Goal: Task Accomplishment & Management: Manage account settings

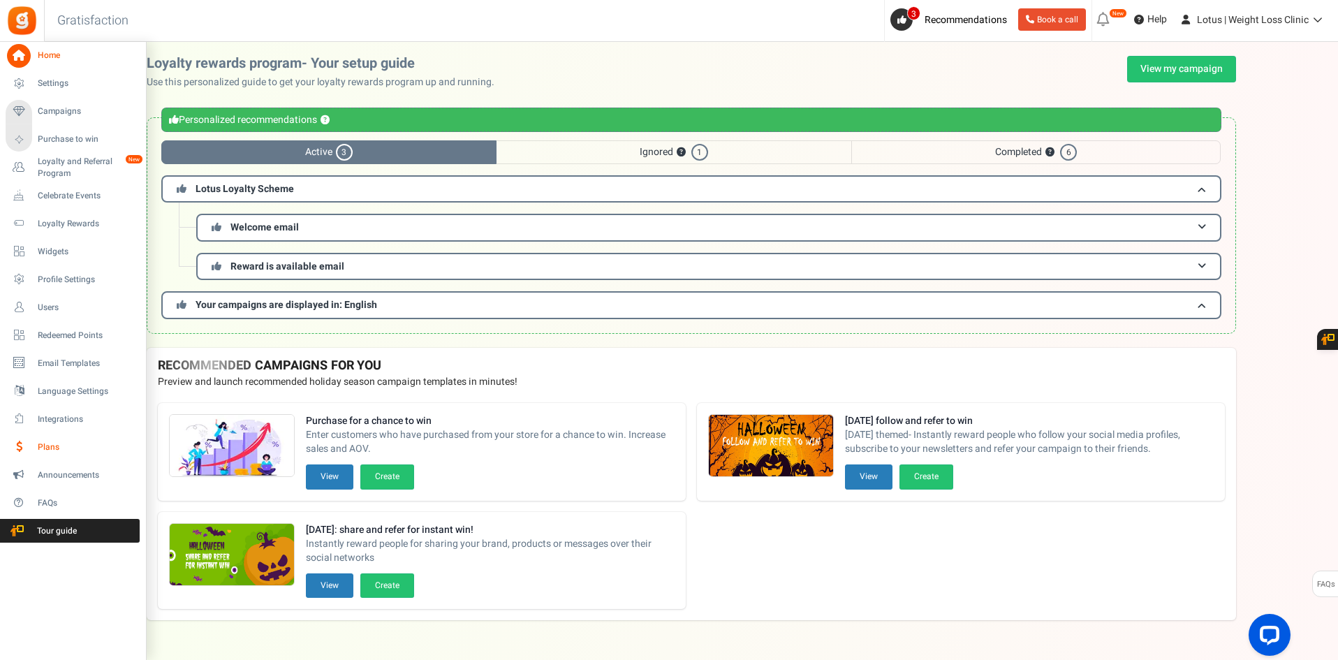
click at [57, 438] on link "Plans" at bounding box center [73, 447] width 134 height 24
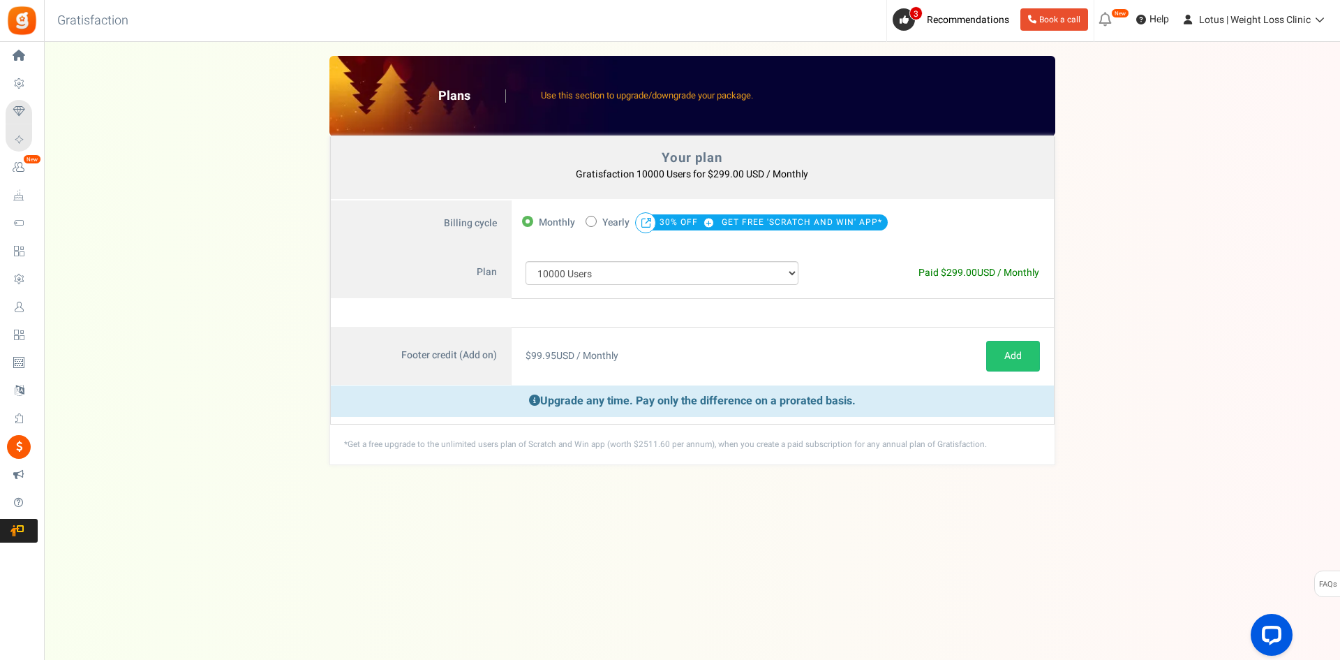
click at [635, 353] on div "$ 99.95 USD / Monthly" at bounding box center [663, 356] width 302 height 59
click at [955, 277] on span "299.00" at bounding box center [962, 272] width 31 height 15
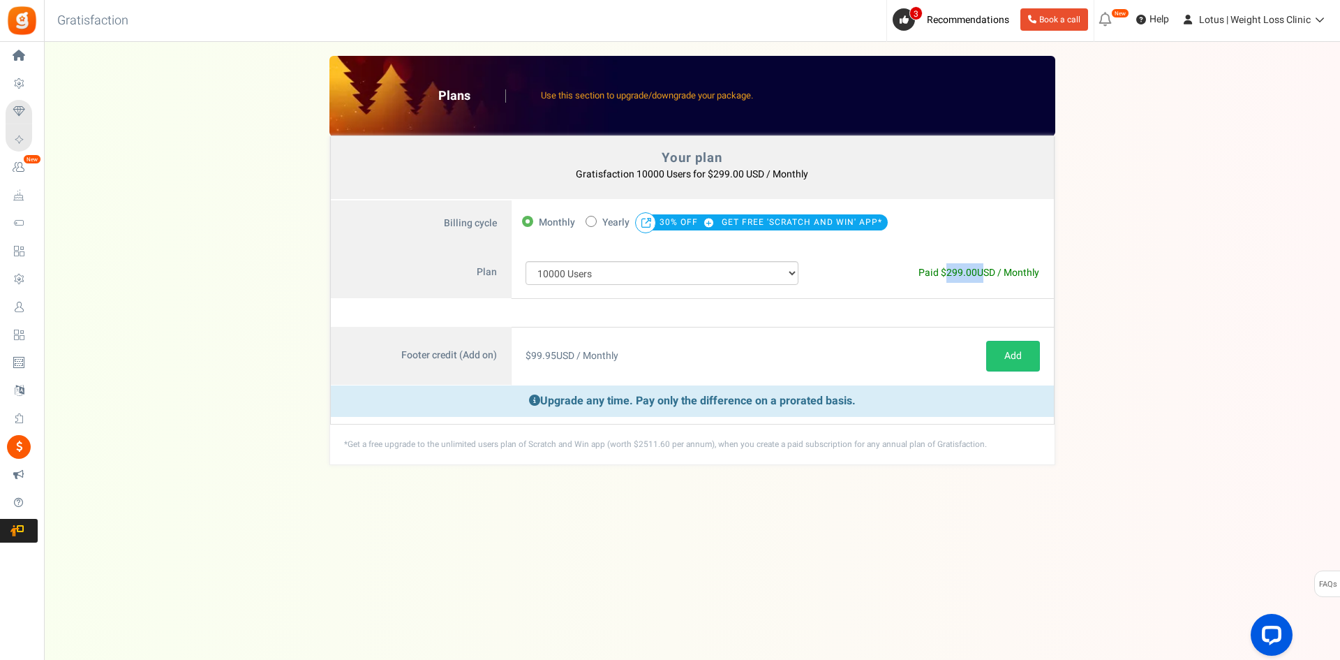
click at [955, 277] on span "299.00" at bounding box center [962, 272] width 31 height 15
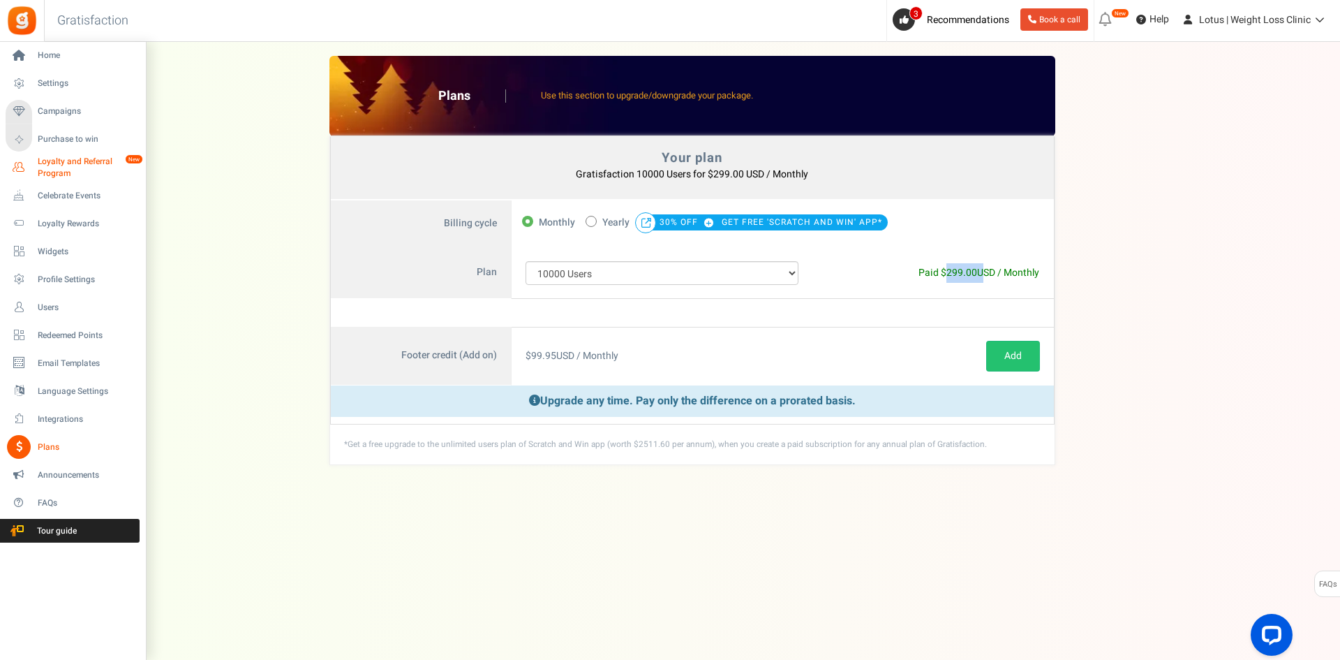
click at [50, 161] on span "Loyalty and Referral Program" at bounding box center [89, 168] width 102 height 24
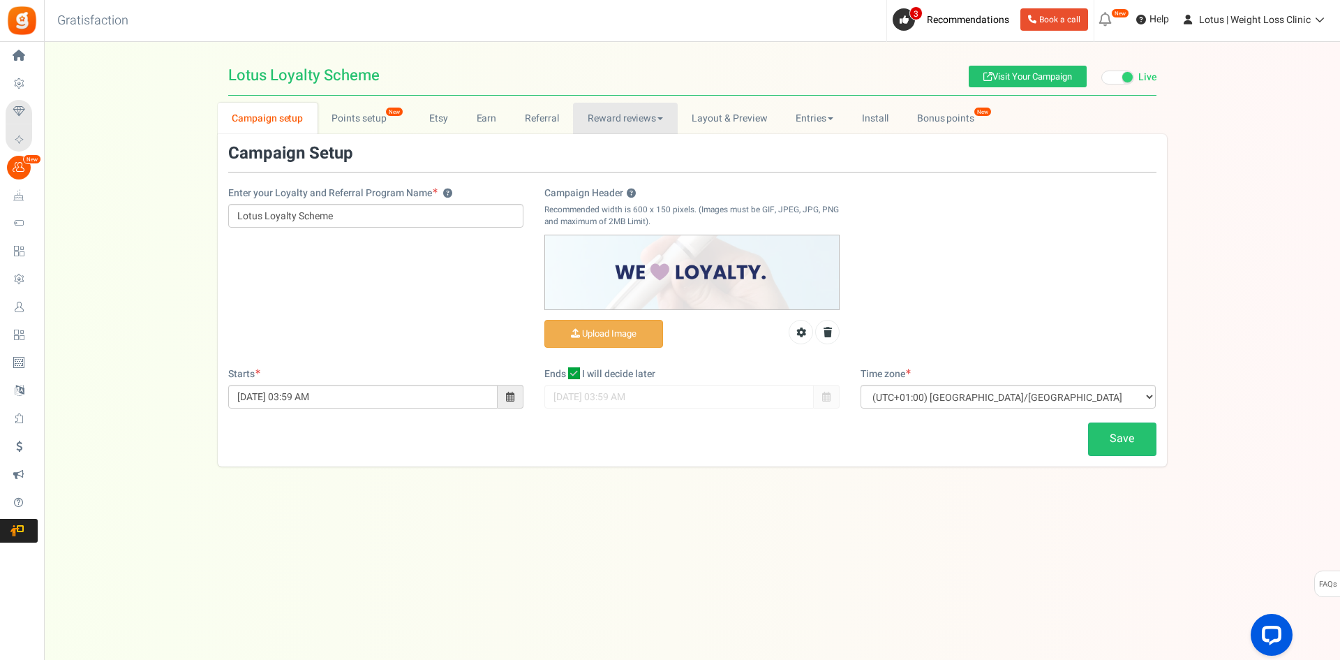
click at [639, 129] on link "Reward reviews" at bounding box center [625, 118] width 104 height 31
click at [540, 130] on link "Referral" at bounding box center [542, 118] width 63 height 31
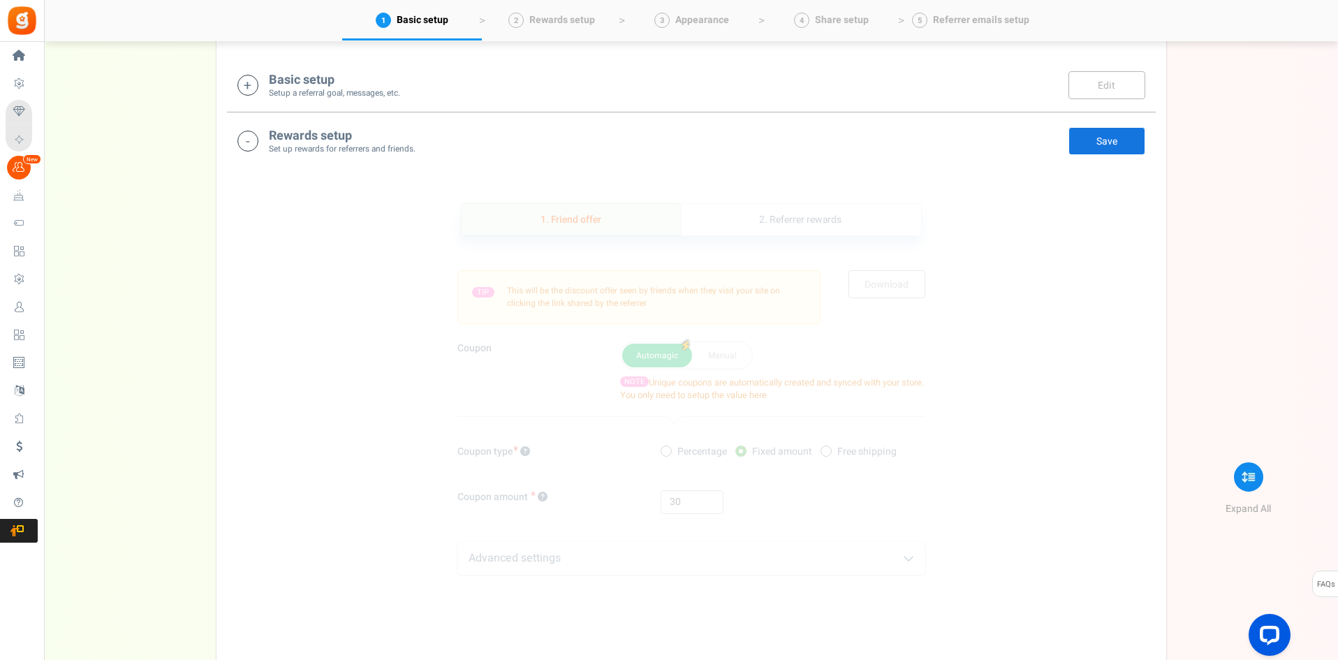
scroll to position [349, 0]
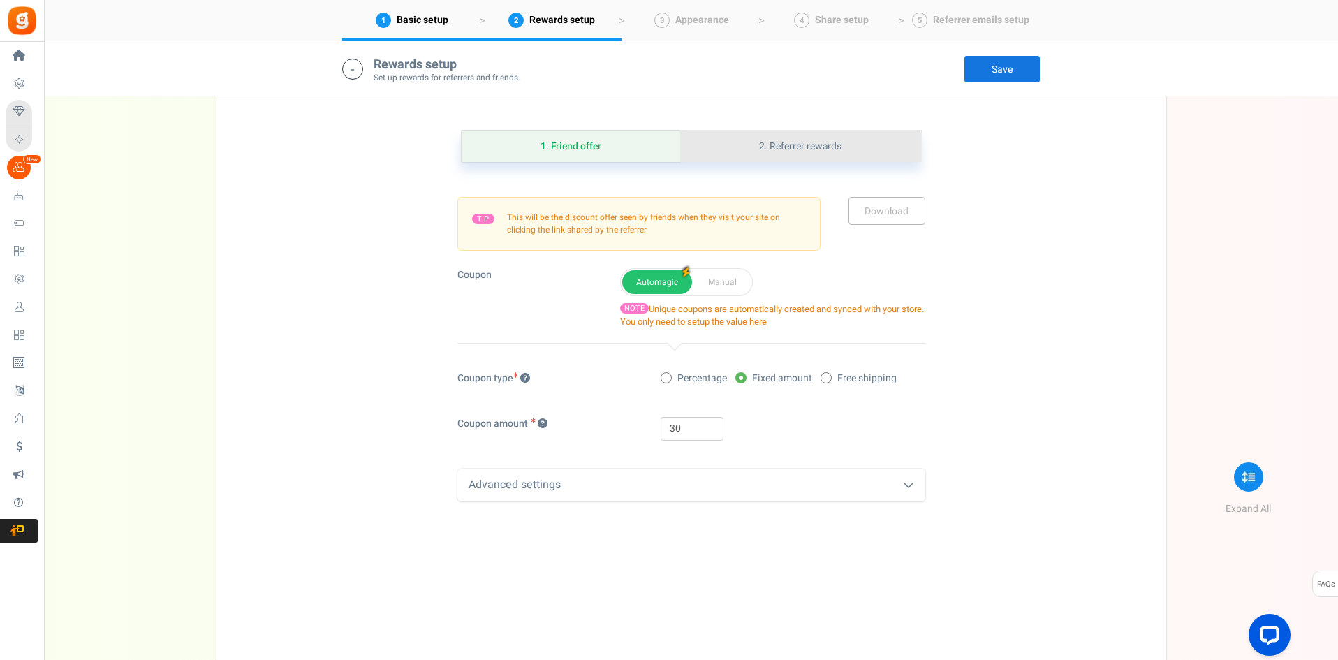
click at [814, 143] on link "2. Referrer rewards" at bounding box center [800, 146] width 240 height 31
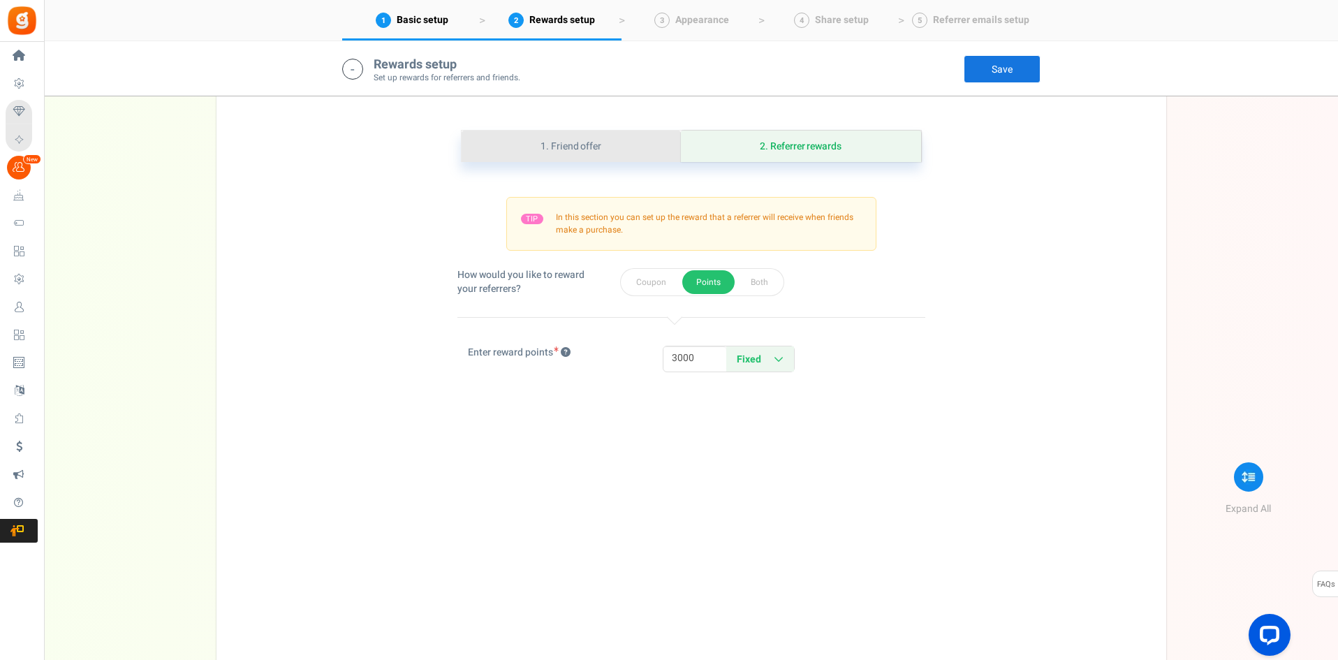
click at [573, 157] on link "1. Friend offer" at bounding box center [570, 146] width 219 height 31
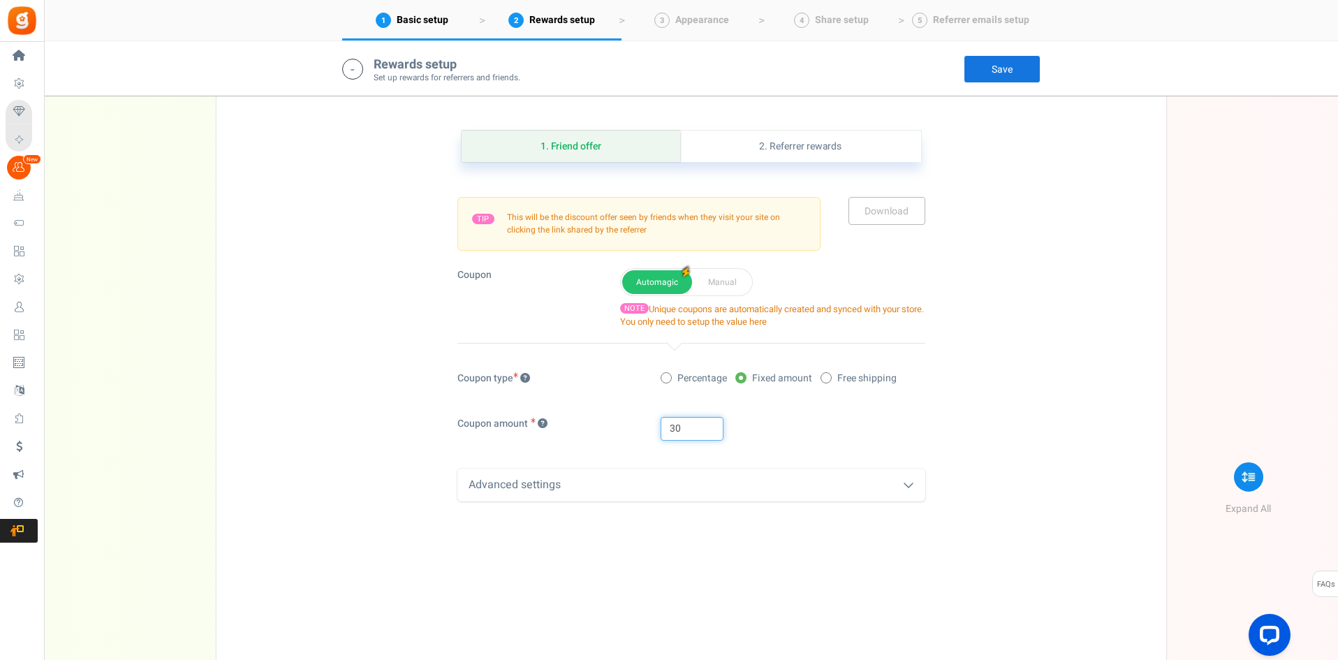
click at [1094, 443] on div "1. Friend offer Paused! Coupons over. Upload now! 2. Referrer rewards Paused! C…" at bounding box center [691, 392] width 929 height 594
click at [883, 485] on div "Advanced settings" at bounding box center [691, 484] width 468 height 33
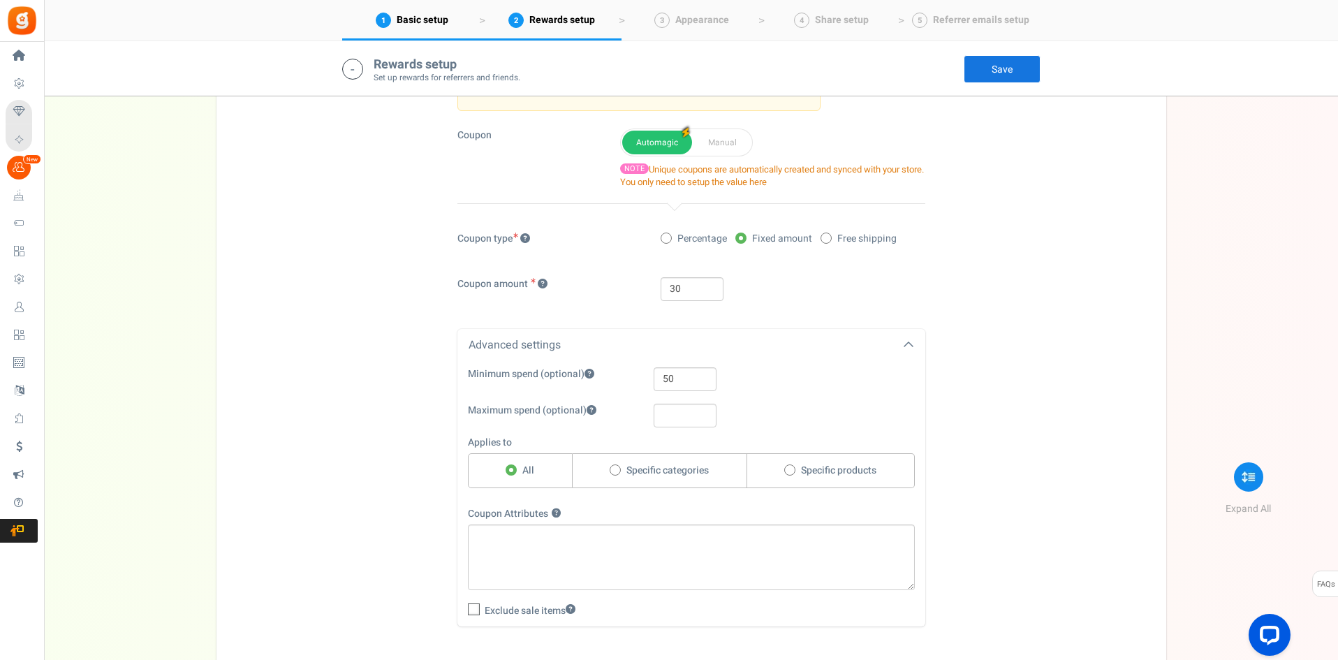
scroll to position [419, 0]
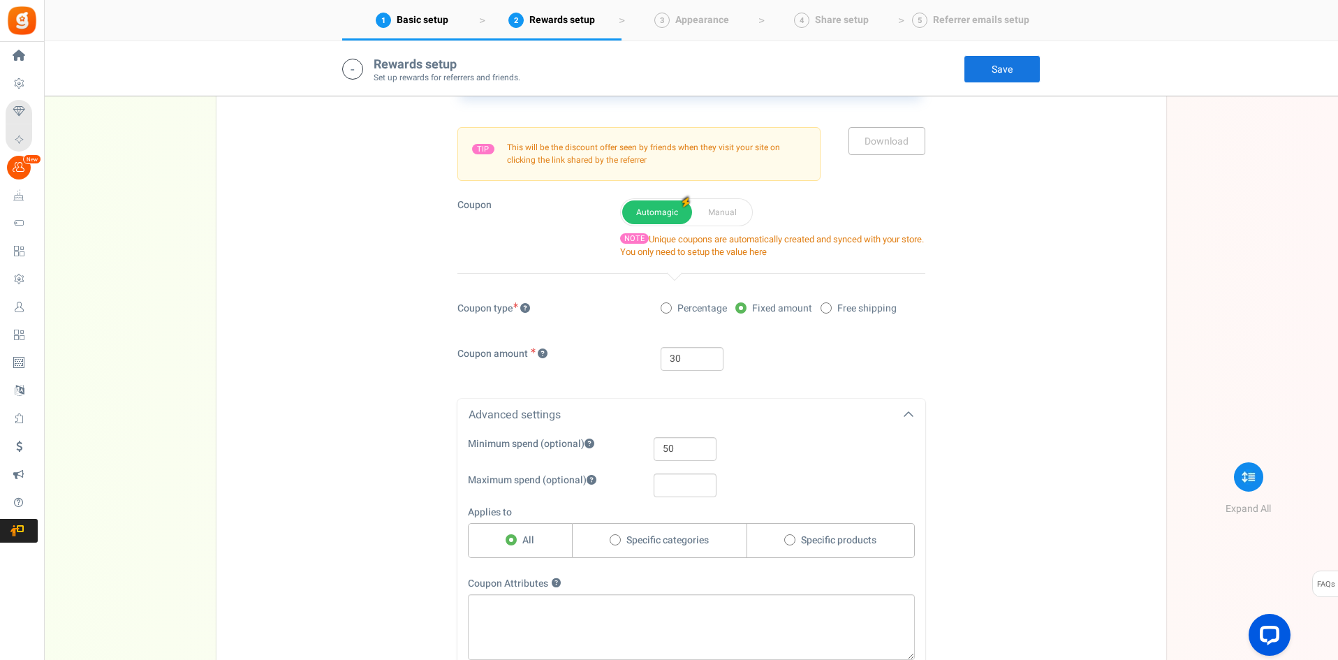
click at [909, 417] on icon at bounding box center [908, 414] width 11 height 11
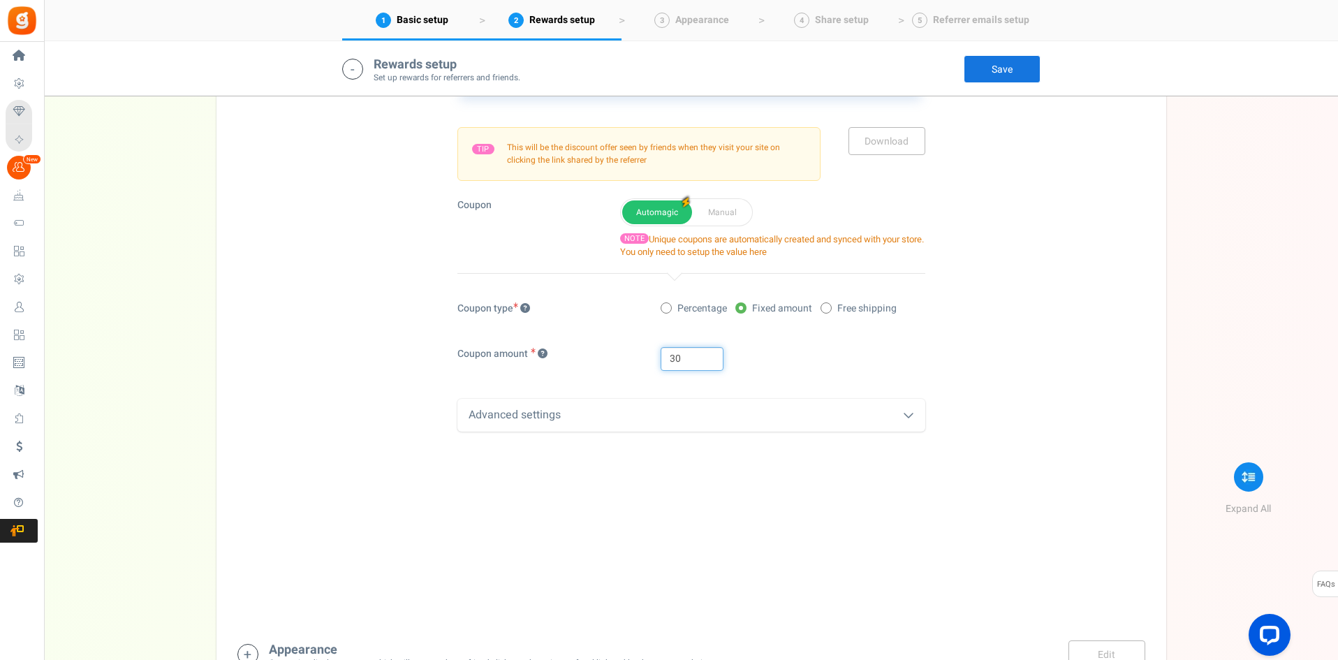
click at [838, 375] on div "Coupon amount 30" at bounding box center [691, 366] width 489 height 38
click at [881, 442] on div "1. Friend offer Paused! Coupons over. Upload now! 2. Referrer rewards Paused! C…" at bounding box center [691, 322] width 929 height 594
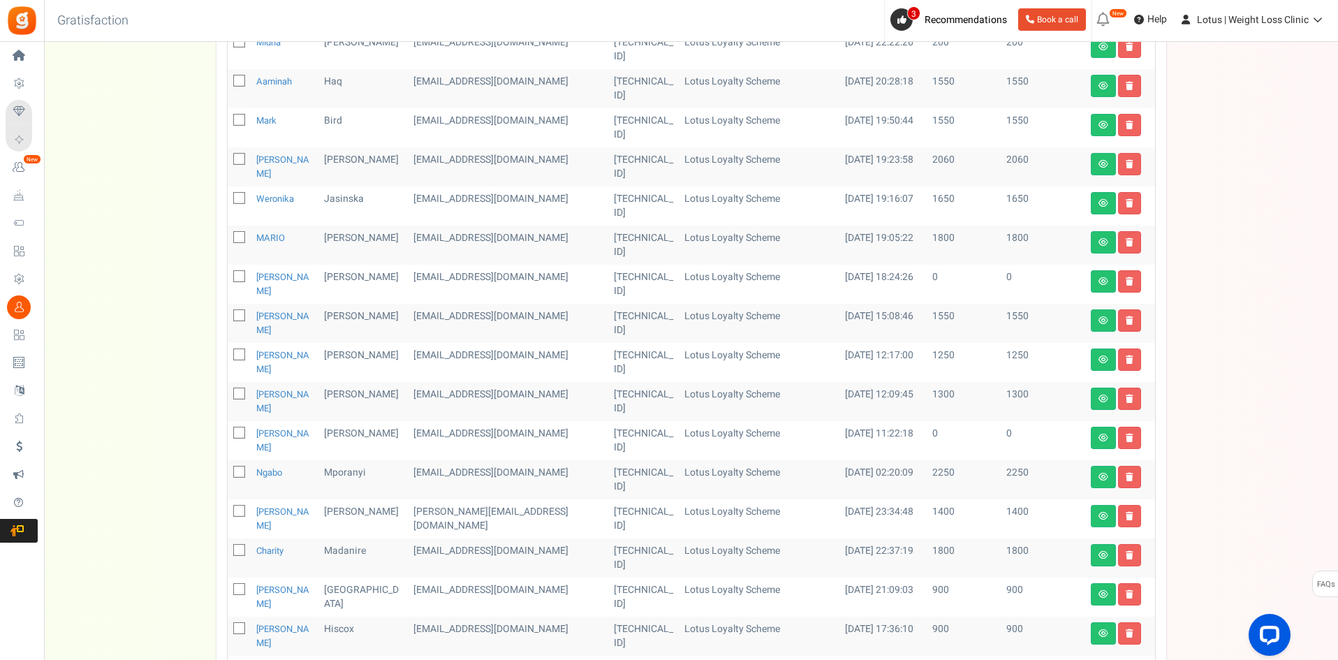
scroll to position [464, 0]
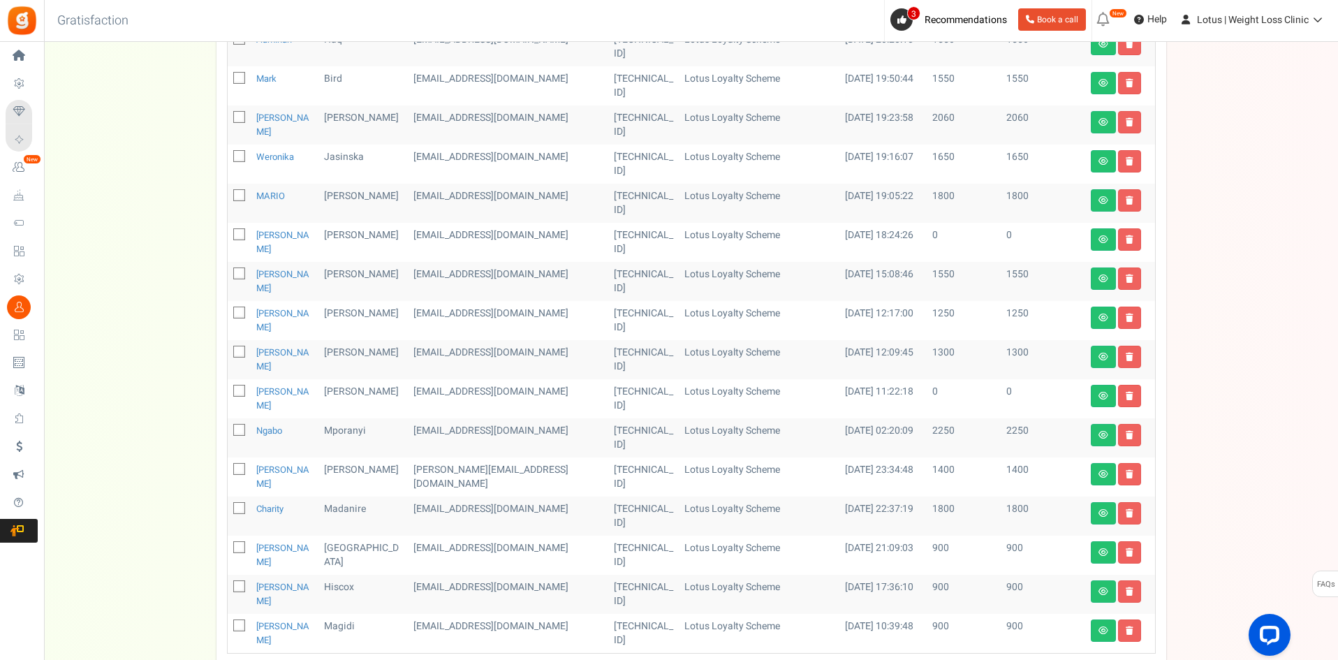
click at [727, 567] on div "Users ( 5250 ) Download Search Add Etsy Order Delete Selected Users Import User…" at bounding box center [690, 203] width 949 height 998
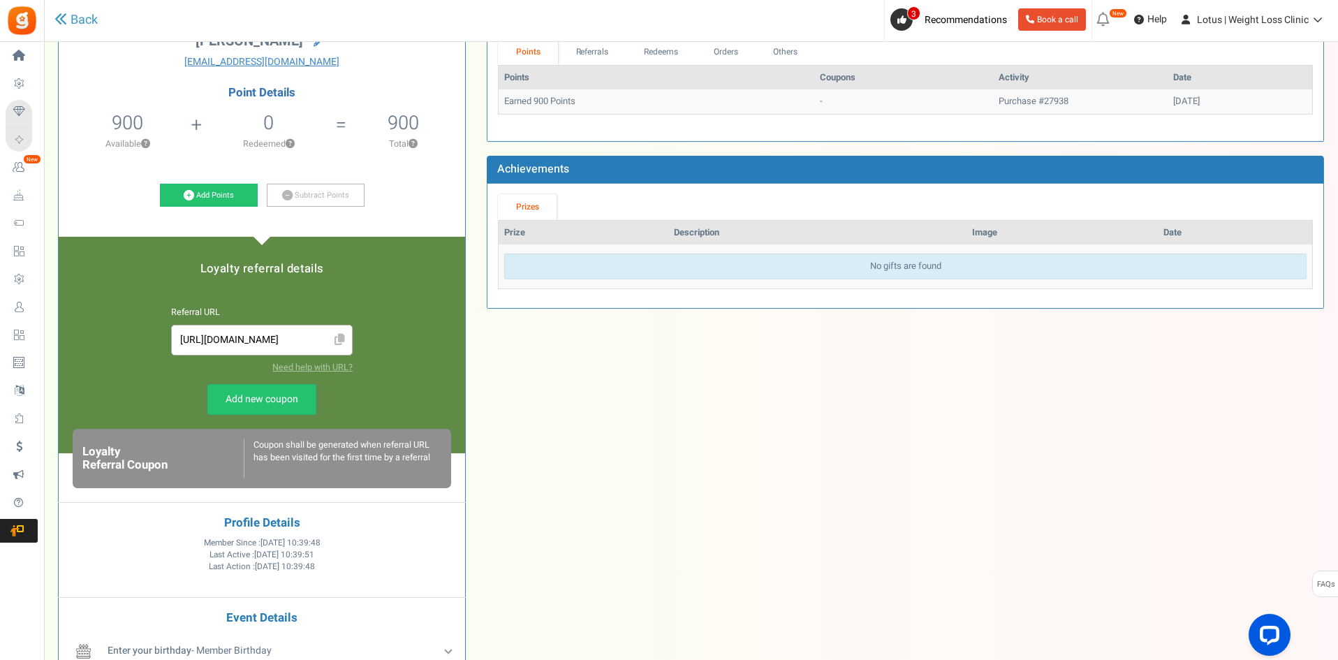
scroll to position [140, 0]
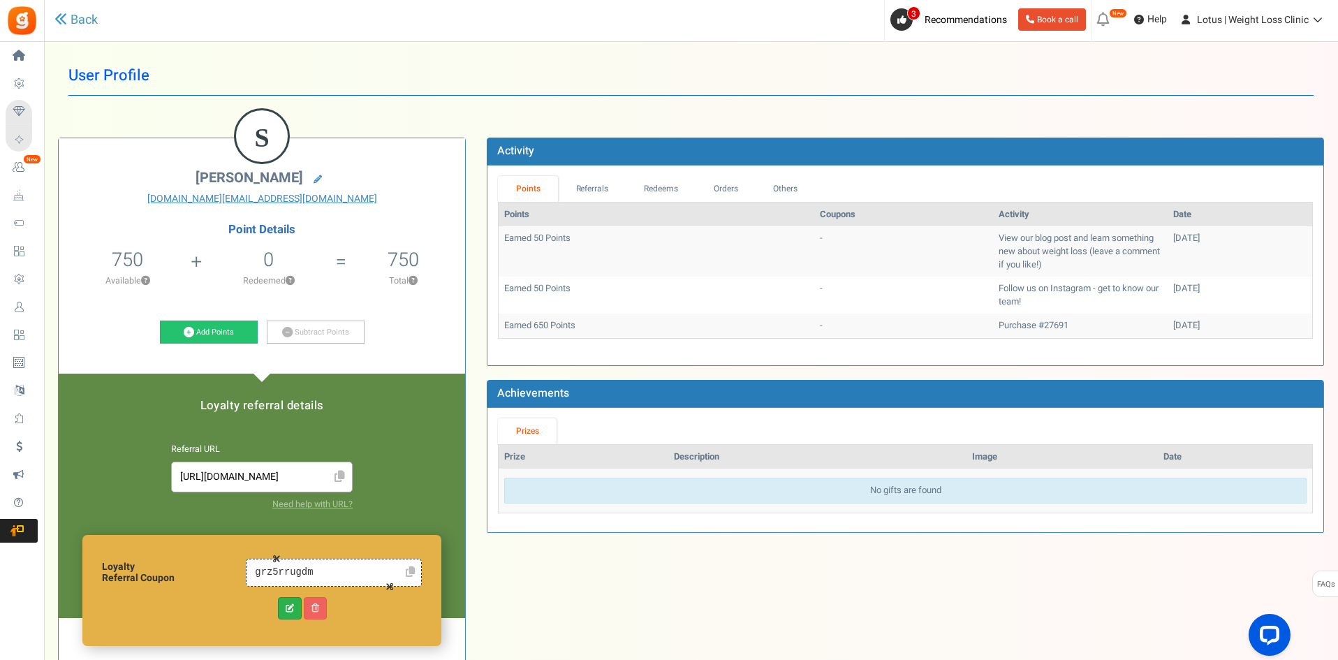
click at [281, 609] on link at bounding box center [290, 608] width 24 height 22
type input "grz5rrugdm"
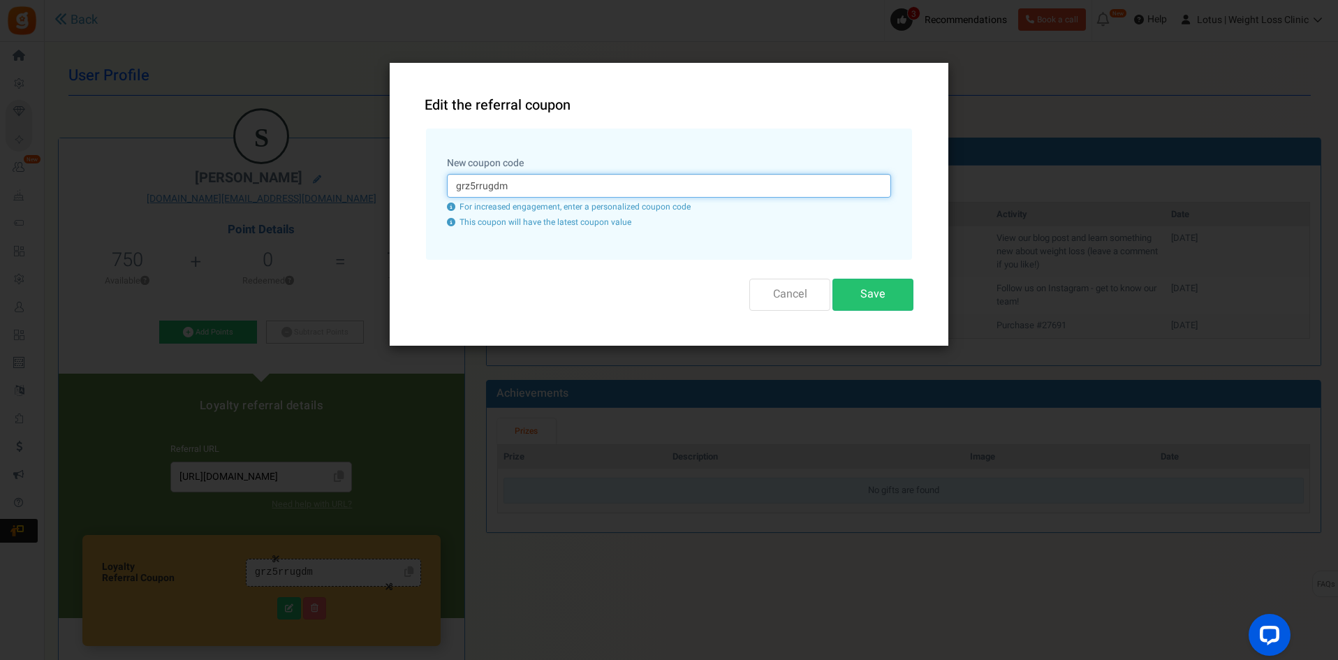
click at [616, 179] on input "grz5rrugdm" at bounding box center [669, 186] width 444 height 24
click at [542, 189] on input "grz5rrugdm" at bounding box center [669, 186] width 444 height 24
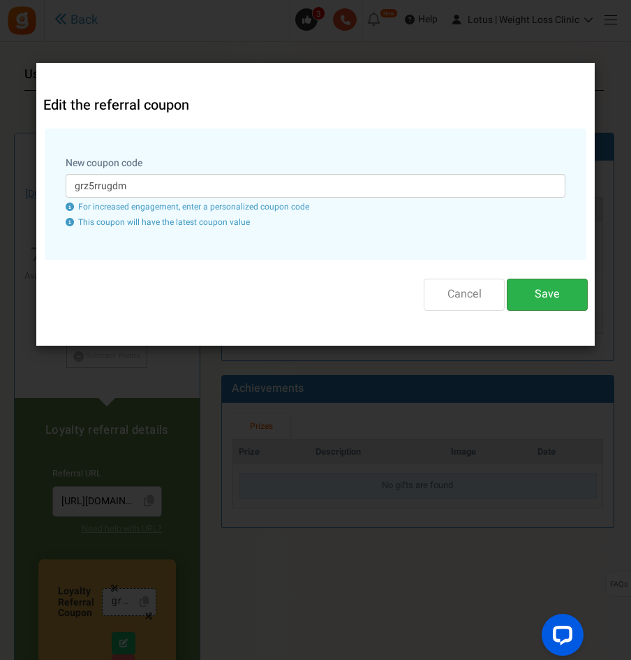
click at [549, 290] on button "Save" at bounding box center [547, 294] width 81 height 31
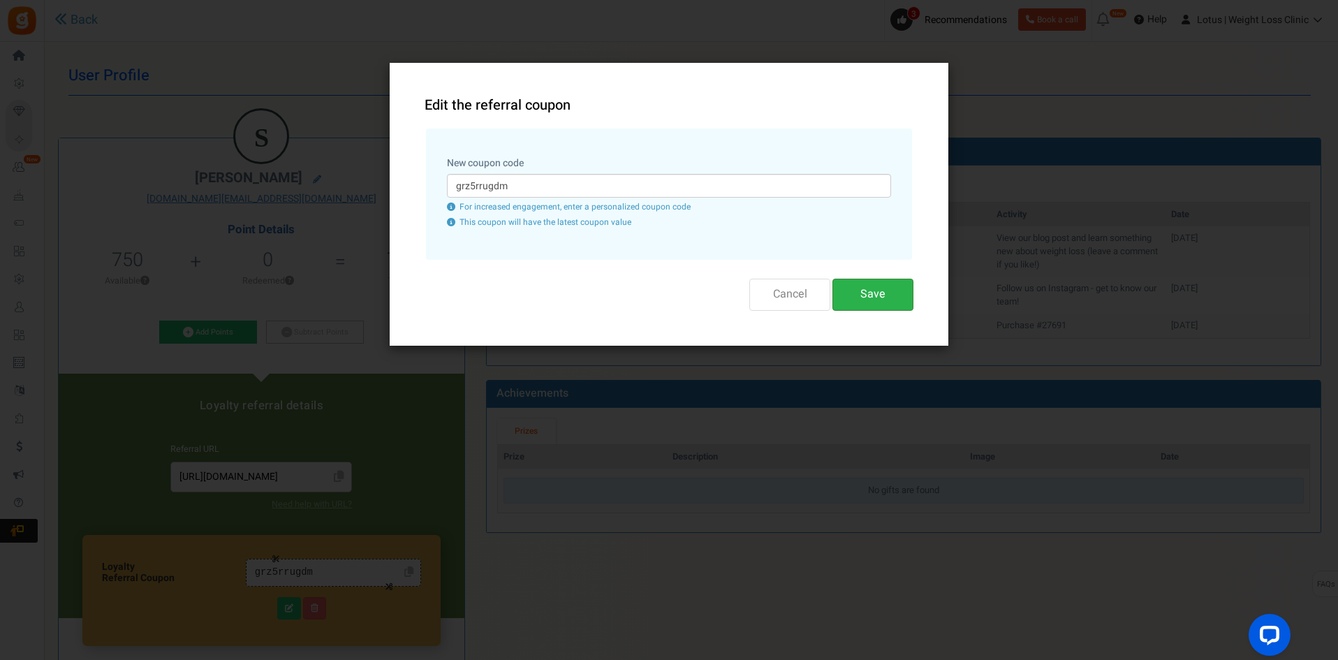
click at [872, 297] on button "Save" at bounding box center [872, 294] width 81 height 31
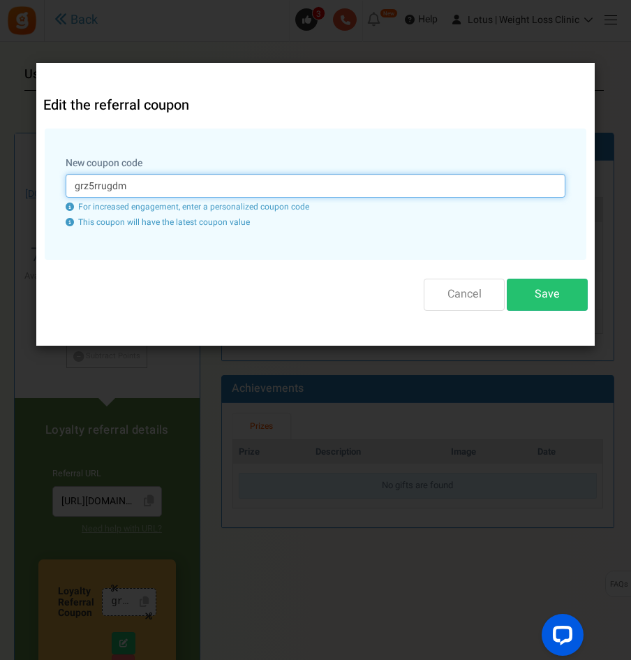
click at [261, 188] on input "grz5rrugdm" at bounding box center [316, 186] width 500 height 24
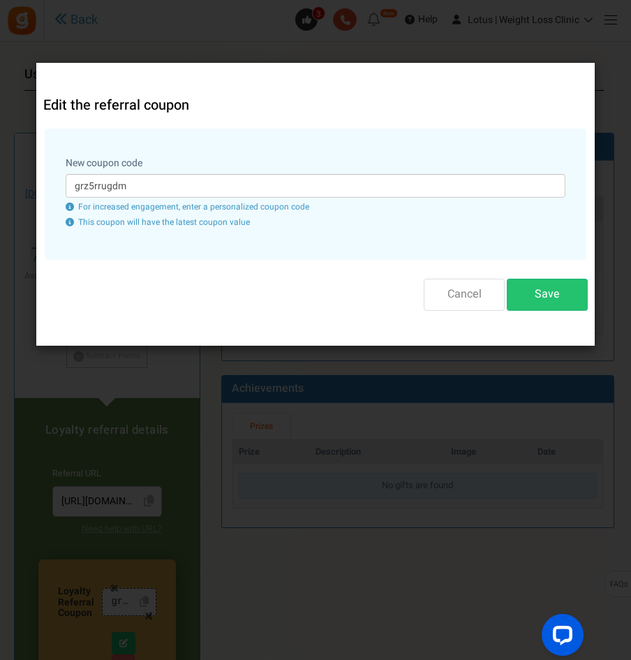
click at [91, 214] on div "New coupon code grz5rrugdm For increased engagement, enter a personalized coupo…" at bounding box center [316, 193] width 542 height 131
